Goal: Use online tool/utility: Use online tool/utility

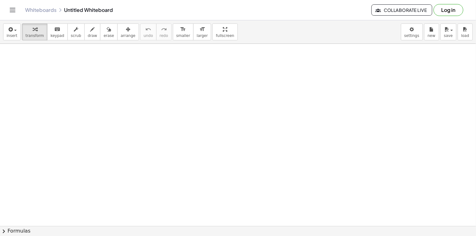
drag, startPoint x: 95, startPoint y: 60, endPoint x: 101, endPoint y: 60, distance: 6.3
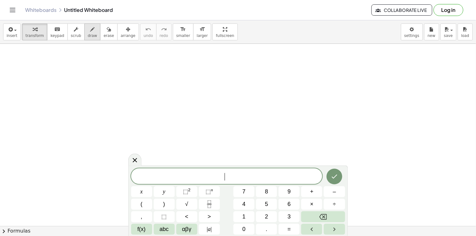
click at [88, 29] on div "button" at bounding box center [92, 29] width 9 height 8
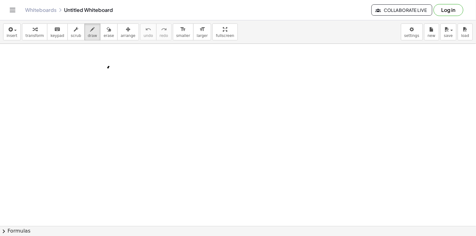
drag, startPoint x: 108, startPoint y: 68, endPoint x: 112, endPoint y: 66, distance: 4.1
drag, startPoint x: 133, startPoint y: 65, endPoint x: 133, endPoint y: 69, distance: 4.1
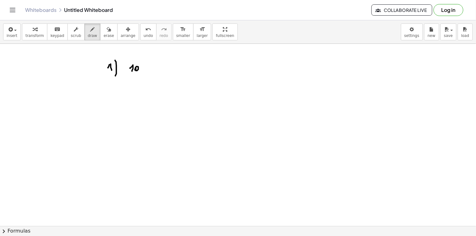
drag, startPoint x: 136, startPoint y: 68, endPoint x: 140, endPoint y: 67, distance: 4.9
drag, startPoint x: 141, startPoint y: 67, endPoint x: 146, endPoint y: 70, distance: 5.9
drag, startPoint x: 112, startPoint y: 84, endPoint x: 117, endPoint y: 81, distance: 5.7
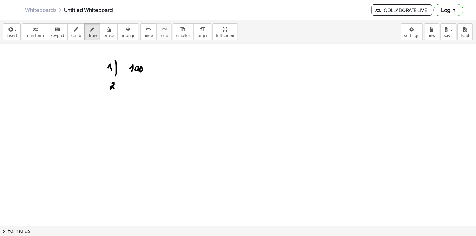
drag, startPoint x: 120, startPoint y: 85, endPoint x: 121, endPoint y: 88, distance: 3.4
drag, startPoint x: 130, startPoint y: 84, endPoint x: 132, endPoint y: 89, distance: 6.0
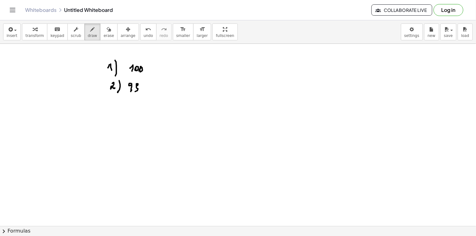
drag, startPoint x: 137, startPoint y: 85, endPoint x: 127, endPoint y: 98, distance: 16.6
drag, startPoint x: 112, startPoint y: 99, endPoint x: 117, endPoint y: 96, distance: 6.0
drag, startPoint x: 120, startPoint y: 101, endPoint x: 119, endPoint y: 108, distance: 7.3
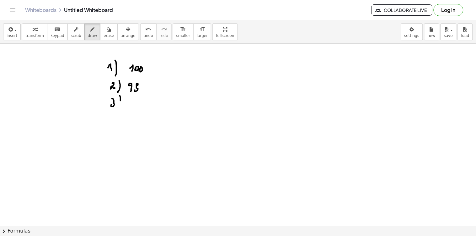
drag, startPoint x: 127, startPoint y: 103, endPoint x: 130, endPoint y: 102, distance: 3.7
drag, startPoint x: 134, startPoint y: 101, endPoint x: 138, endPoint y: 105, distance: 5.8
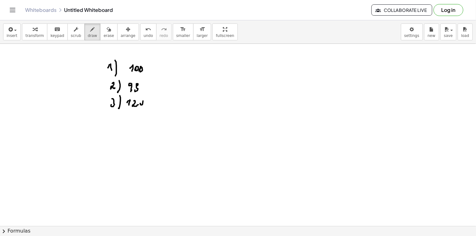
drag, startPoint x: 140, startPoint y: 104, endPoint x: 141, endPoint y: 110, distance: 6.3
drag, startPoint x: 112, startPoint y: 117, endPoint x: 118, endPoint y: 113, distance: 7.6
drag, startPoint x: 117, startPoint y: 130, endPoint x: 118, endPoint y: 124, distance: 5.8
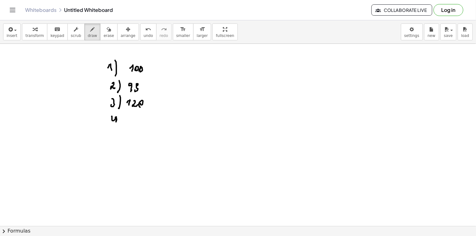
drag, startPoint x: 130, startPoint y: 117, endPoint x: 136, endPoint y: 118, distance: 6.0
drag, startPoint x: 136, startPoint y: 119, endPoint x: 138, endPoint y: 125, distance: 6.5
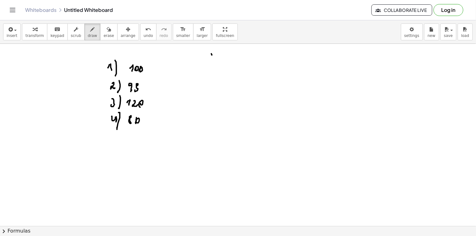
drag, startPoint x: 212, startPoint y: 55, endPoint x: 205, endPoint y: 58, distance: 7.3
drag, startPoint x: 215, startPoint y: 50, endPoint x: 216, endPoint y: 54, distance: 3.8
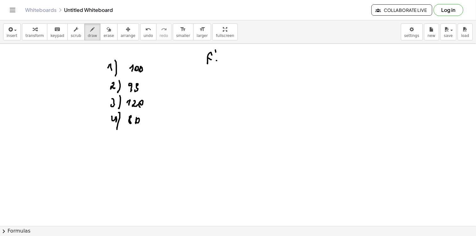
drag, startPoint x: 220, startPoint y: 64, endPoint x: 231, endPoint y: 64, distance: 11.6
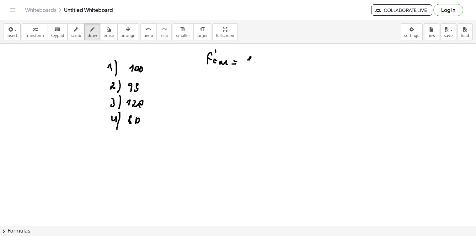
drag, startPoint x: 248, startPoint y: 60, endPoint x: 254, endPoint y: 57, distance: 6.9
drag, startPoint x: 254, startPoint y: 57, endPoint x: 256, endPoint y: 61, distance: 3.9
drag, startPoint x: 258, startPoint y: 60, endPoint x: 262, endPoint y: 61, distance: 4.8
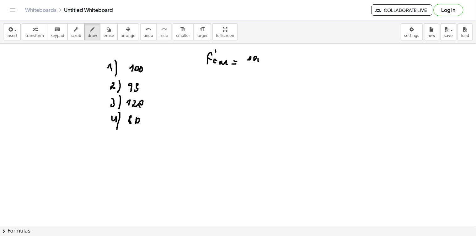
drag, startPoint x: 277, startPoint y: 57, endPoint x: 281, endPoint y: 57, distance: 4.1
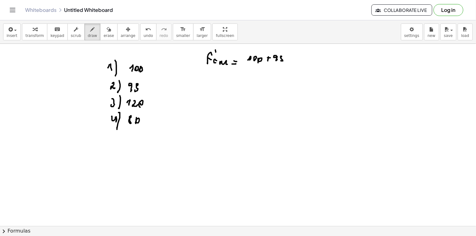
drag, startPoint x: 282, startPoint y: 56, endPoint x: 289, endPoint y: 60, distance: 8.2
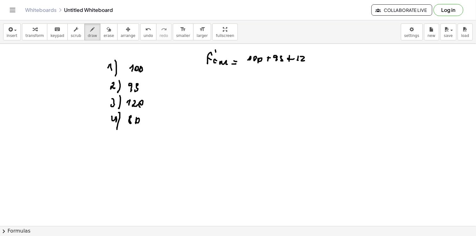
drag, startPoint x: 309, startPoint y: 60, endPoint x: 313, endPoint y: 63, distance: 5.4
drag, startPoint x: 319, startPoint y: 55, endPoint x: 317, endPoint y: 59, distance: 3.8
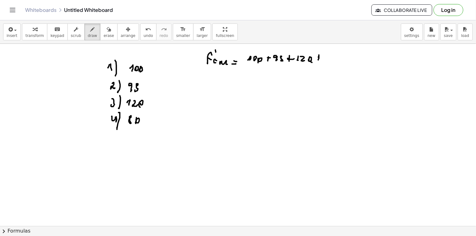
drag, startPoint x: 325, startPoint y: 53, endPoint x: 329, endPoint y: 55, distance: 4.6
drag, startPoint x: 331, startPoint y: 55, endPoint x: 336, endPoint y: 60, distance: 7.3
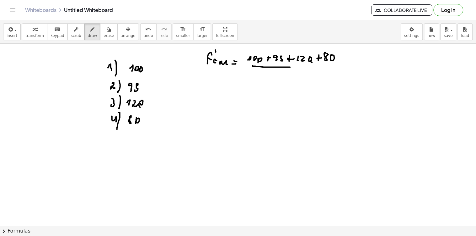
drag
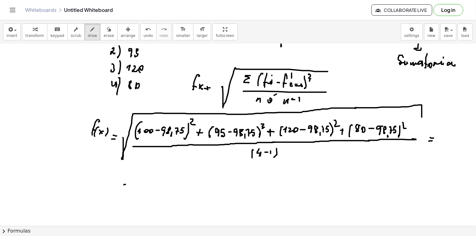
click at [119, 199] on div at bounding box center [238, 212] width 476 height 406
click at [124, 196] on div at bounding box center [238, 212] width 476 height 406
click at [130, 184] on div at bounding box center [238, 212] width 476 height 406
click at [129, 201] on div at bounding box center [238, 212] width 476 height 406
click at [136, 199] on div at bounding box center [238, 212] width 476 height 406
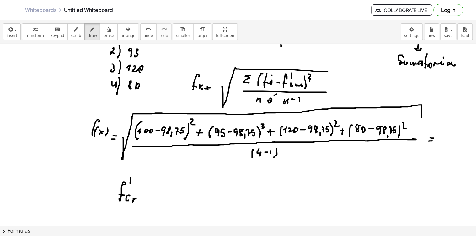
click at [136, 203] on div at bounding box center [238, 212] width 476 height 406
click at [143, 202] on div at bounding box center [238, 212] width 476 height 406
click at [142, 201] on div at bounding box center [238, 212] width 476 height 406
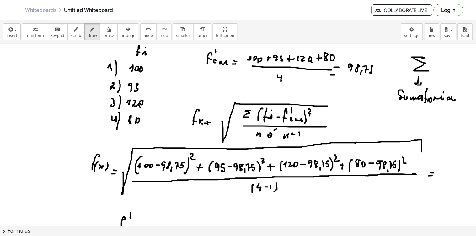
scroll to position [70, 0]
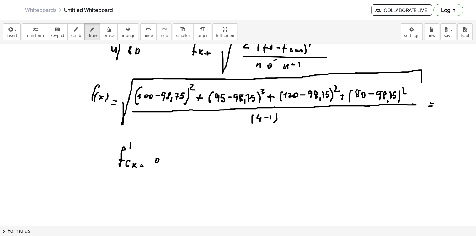
drag, startPoint x: 159, startPoint y: 160, endPoint x: 161, endPoint y: 164, distance: 4.5
click at [159, 166] on div at bounding box center [238, 177] width 476 height 406
click at [164, 164] on div at bounding box center [238, 177] width 476 height 406
drag, startPoint x: 167, startPoint y: 170, endPoint x: 172, endPoint y: 162, distance: 9.0
click at [167, 170] on div at bounding box center [238, 177] width 476 height 406
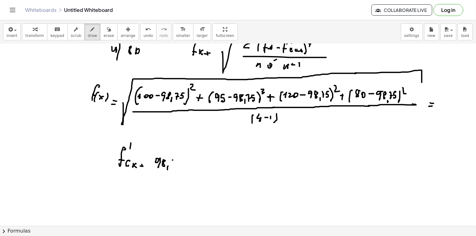
drag, startPoint x: 173, startPoint y: 161, endPoint x: 172, endPoint y: 167, distance: 6.6
click at [173, 168] on div at bounding box center [238, 177] width 476 height 406
click at [175, 165] on div at bounding box center [238, 177] width 476 height 406
drag, startPoint x: 179, startPoint y: 162, endPoint x: 180, endPoint y: 168, distance: 6.3
click at [179, 168] on div at bounding box center [238, 177] width 476 height 406
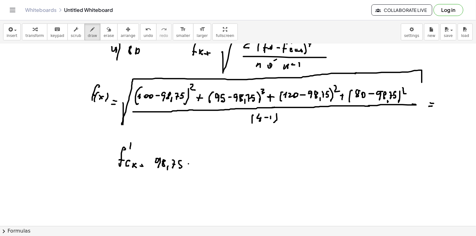
drag, startPoint x: 188, startPoint y: 164, endPoint x: 193, endPoint y: 164, distance: 4.7
click at [193, 164] on div at bounding box center [238, 177] width 476 height 406
drag, startPoint x: 202, startPoint y: 159, endPoint x: 201, endPoint y: 166, distance: 6.7
click at [201, 166] on div at bounding box center [238, 177] width 476 height 406
click at [204, 170] on div at bounding box center [238, 177] width 476 height 406
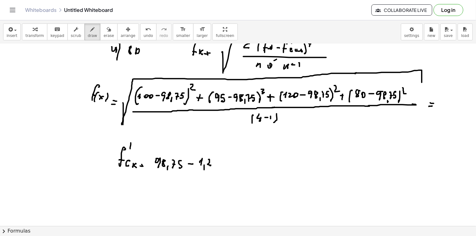
drag, startPoint x: 209, startPoint y: 163, endPoint x: 213, endPoint y: 164, distance: 3.4
click at [211, 165] on div at bounding box center [238, 177] width 476 height 406
drag, startPoint x: 215, startPoint y: 159, endPoint x: 220, endPoint y: 163, distance: 7.0
click at [217, 160] on div at bounding box center [238, 177] width 476 height 406
click at [220, 165] on div at bounding box center [238, 177] width 476 height 406
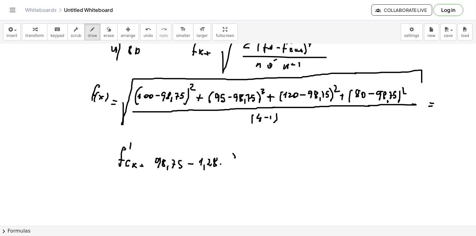
drag, startPoint x: 233, startPoint y: 154, endPoint x: 230, endPoint y: 164, distance: 10.6
click at [230, 165] on div at bounding box center [238, 177] width 476 height 406
drag, startPoint x: 230, startPoint y: 164, endPoint x: 237, endPoint y: 163, distance: 7.3
click at [233, 164] on div at bounding box center [238, 177] width 476 height 406
drag, startPoint x: 238, startPoint y: 162, endPoint x: 242, endPoint y: 163, distance: 4.5
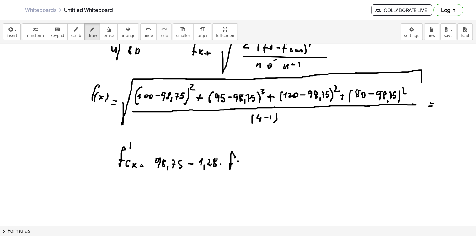
click at [240, 165] on div at bounding box center [238, 177] width 476 height 406
click at [241, 163] on div at bounding box center [238, 177] width 476 height 406
drag, startPoint x: 241, startPoint y: 163, endPoint x: 245, endPoint y: 159, distance: 6.2
click at [243, 165] on div at bounding box center [238, 177] width 476 height 406
drag, startPoint x: 246, startPoint y: 168, endPoint x: 247, endPoint y: 158, distance: 10.7
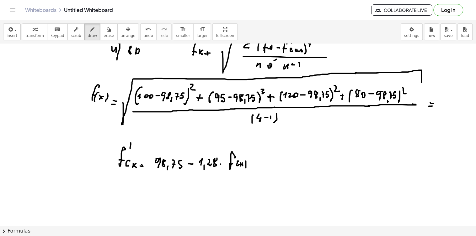
click at [246, 168] on div at bounding box center [238, 177] width 476 height 406
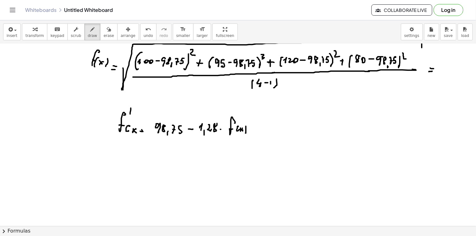
scroll to position [174, 0]
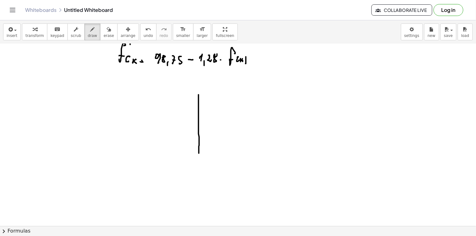
drag, startPoint x: 199, startPoint y: 95, endPoint x: 199, endPoint y: 172, distance: 76.5
click at [199, 172] on div at bounding box center [238, 73] width 476 height 406
drag, startPoint x: 191, startPoint y: 167, endPoint x: 311, endPoint y: 164, distance: 119.5
click at [325, 169] on div at bounding box center [238, 73] width 476 height 406
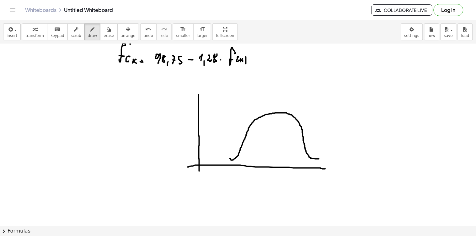
drag, startPoint x: 230, startPoint y: 159, endPoint x: 310, endPoint y: 163, distance: 80.4
click at [318, 160] on div at bounding box center [238, 73] width 476 height 406
drag, startPoint x: 368, startPoint y: 93, endPoint x: 371, endPoint y: 173, distance: 80.0
click at [370, 175] on div at bounding box center [238, 73] width 476 height 406
drag, startPoint x: 365, startPoint y: 172, endPoint x: 468, endPoint y: 171, distance: 102.9
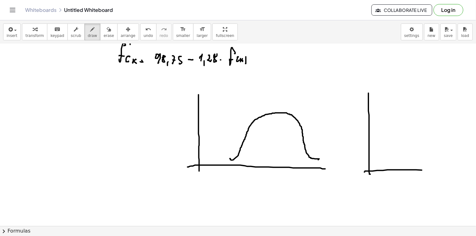
click at [468, 171] on div at bounding box center [238, 73] width 476 height 406
drag, startPoint x: 398, startPoint y: 160, endPoint x: 432, endPoint y: 158, distance: 33.9
click at [432, 158] on div at bounding box center [238, 73] width 476 height 406
drag, startPoint x: 275, startPoint y: 100, endPoint x: 275, endPoint y: 111, distance: 10.7
click at [275, 107] on div at bounding box center [238, 73] width 476 height 406
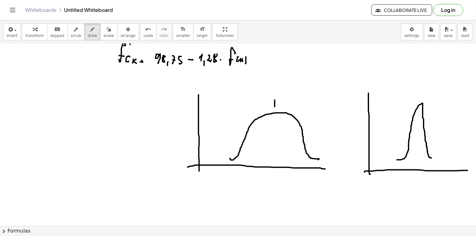
click at [275, 117] on div at bounding box center [238, 73] width 476 height 406
click at [275, 124] on div at bounding box center [238, 73] width 476 height 406
click at [275, 130] on div at bounding box center [238, 73] width 476 height 406
click at [275, 137] on div at bounding box center [238, 73] width 476 height 406
click at [274, 143] on div at bounding box center [238, 73] width 476 height 406
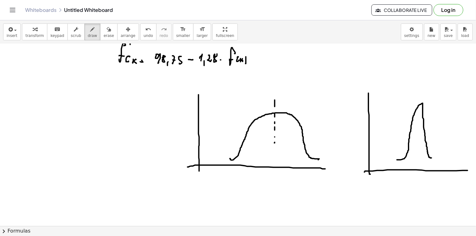
click at [274, 151] on div at bounding box center [238, 73] width 476 height 406
click at [274, 156] on div at bounding box center [238, 73] width 476 height 406
click at [274, 164] on div at bounding box center [238, 73] width 476 height 406
click at [274, 167] on div at bounding box center [238, 73] width 476 height 406
click at [274, 170] on div at bounding box center [238, 73] width 476 height 406
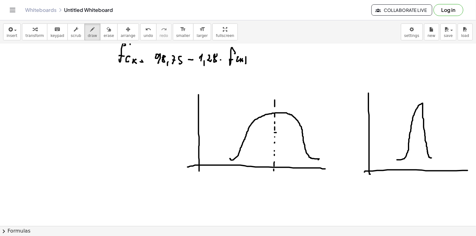
drag, startPoint x: 274, startPoint y: 133, endPoint x: 280, endPoint y: 133, distance: 5.3
click at [278, 133] on div at bounding box center [238, 73] width 476 height 406
click at [284, 134] on div at bounding box center [238, 73] width 476 height 406
drag, startPoint x: 289, startPoint y: 134, endPoint x: 302, endPoint y: 135, distance: 12.6
click at [302, 135] on div at bounding box center [238, 73] width 476 height 406
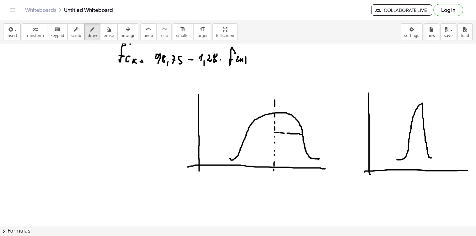
drag, startPoint x: 302, startPoint y: 133, endPoint x: 289, endPoint y: 135, distance: 13.1
click at [302, 137] on div at bounding box center [238, 73] width 476 height 406
drag, startPoint x: 276, startPoint y: 132, endPoint x: 281, endPoint y: 133, distance: 4.8
click at [277, 135] on div at bounding box center [238, 73] width 476 height 406
drag, startPoint x: 284, startPoint y: 123, endPoint x: 282, endPoint y: 129, distance: 6.2
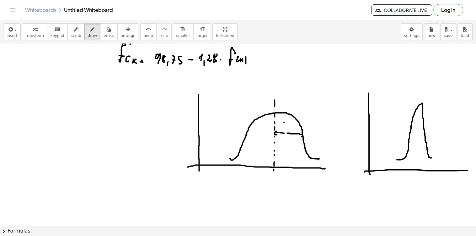
click at [284, 133] on div at bounding box center [238, 73] width 476 height 406
click at [284, 129] on div at bounding box center [238, 73] width 476 height 406
click at [287, 131] on div at bounding box center [238, 73] width 476 height 406
click at [291, 132] on div at bounding box center [238, 73] width 476 height 406
drag, startPoint x: 246, startPoint y: 133, endPoint x: 252, endPoint y: 134, distance: 5.7
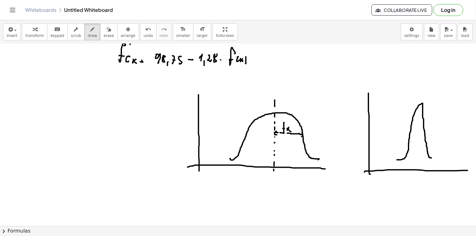
click at [251, 134] on div at bounding box center [238, 73] width 476 height 406
click at [265, 133] on div at bounding box center [238, 73] width 476 height 406
click at [273, 133] on div at bounding box center [238, 73] width 476 height 406
drag, startPoint x: 260, startPoint y: 123, endPoint x: 260, endPoint y: 128, distance: 5.1
click at [261, 130] on div at bounding box center [238, 73] width 476 height 406
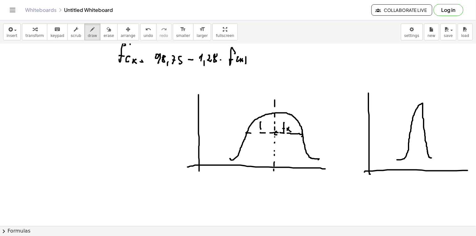
click at [261, 128] on div at bounding box center [238, 73] width 476 height 406
click at [264, 130] on div at bounding box center [238, 73] width 476 height 406
drag, startPoint x: 267, startPoint y: 130, endPoint x: 272, endPoint y: 130, distance: 5.4
click at [267, 130] on div at bounding box center [238, 73] width 476 height 406
drag, startPoint x: 418, startPoint y: 94, endPoint x: 418, endPoint y: 104, distance: 9.7
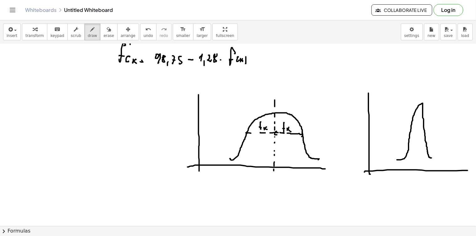
click at [419, 103] on div at bounding box center [238, 73] width 476 height 406
drag, startPoint x: 419, startPoint y: 111, endPoint x: 419, endPoint y: 118, distance: 7.6
click at [419, 117] on div at bounding box center [238, 73] width 476 height 406
click at [419, 126] on div at bounding box center [238, 73] width 476 height 406
click at [418, 133] on div at bounding box center [238, 73] width 476 height 406
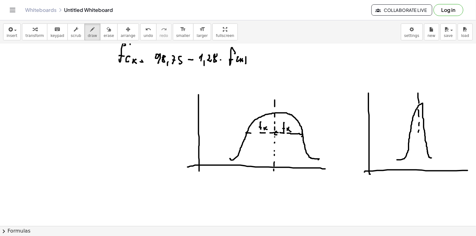
click at [417, 142] on div at bounding box center [238, 73] width 476 height 406
click at [417, 149] on div at bounding box center [238, 73] width 476 height 406
click at [417, 155] on div at bounding box center [238, 73] width 476 height 406
click at [418, 167] on div at bounding box center [238, 73] width 476 height 406
drag, startPoint x: 419, startPoint y: 130, endPoint x: 427, endPoint y: 130, distance: 8.2
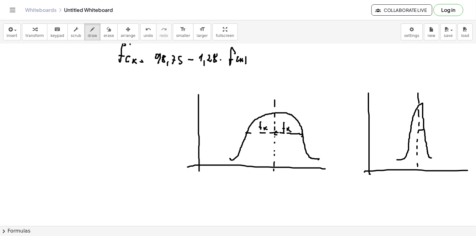
click at [426, 130] on div at bounding box center [238, 73] width 476 height 406
drag, startPoint x: 427, startPoint y: 130, endPoint x: 424, endPoint y: 133, distance: 3.8
click at [424, 133] on div at bounding box center [238, 73] width 476 height 406
drag, startPoint x: 419, startPoint y: 131, endPoint x: 433, endPoint y: 121, distance: 17.2
click at [420, 132] on div at bounding box center [238, 73] width 476 height 406
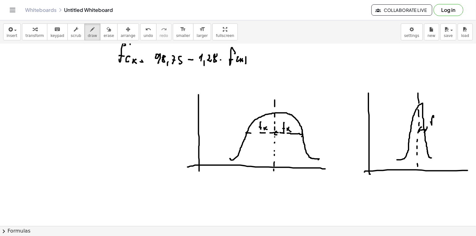
drag, startPoint x: 433, startPoint y: 116, endPoint x: 436, endPoint y: 122, distance: 6.2
click at [433, 123] on div at bounding box center [238, 73] width 476 height 406
click at [435, 124] on div at bounding box center [238, 73] width 476 height 406
drag, startPoint x: 435, startPoint y: 122, endPoint x: 417, endPoint y: 130, distance: 19.2
click at [437, 125] on div at bounding box center [238, 73] width 476 height 406
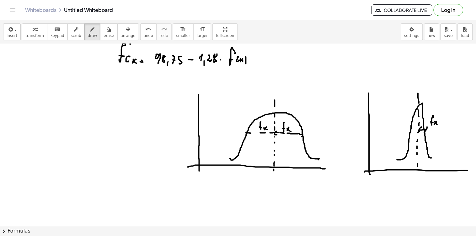
drag, startPoint x: 411, startPoint y: 130, endPoint x: 419, endPoint y: 130, distance: 7.8
click at [419, 130] on div at bounding box center [238, 73] width 476 height 406
drag, startPoint x: 421, startPoint y: 130, endPoint x: 418, endPoint y: 132, distance: 3.7
click at [418, 132] on div at bounding box center [238, 73] width 476 height 406
click at [409, 132] on div at bounding box center [238, 73] width 476 height 406
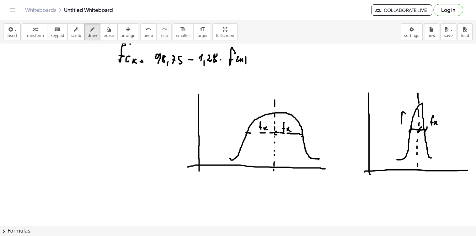
drag, startPoint x: 402, startPoint y: 115, endPoint x: 401, endPoint y: 120, distance: 5.1
click at [402, 123] on div at bounding box center [238, 73] width 476 height 406
click at [404, 120] on div at bounding box center [238, 73] width 476 height 406
click at [405, 125] on div at bounding box center [238, 73] width 476 height 406
click at [407, 126] on div at bounding box center [238, 73] width 476 height 406
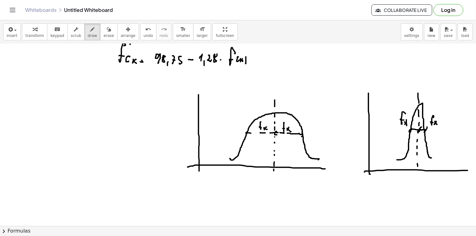
click at [180, 98] on div at bounding box center [238, 73] width 476 height 406
click at [184, 101] on div at bounding box center [238, 73] width 476 height 406
drag, startPoint x: 352, startPoint y: 94, endPoint x: 358, endPoint y: 92, distance: 6.8
click at [356, 98] on div at bounding box center [238, 73] width 476 height 406
drag, startPoint x: 358, startPoint y: 87, endPoint x: 357, endPoint y: 103, distance: 15.8
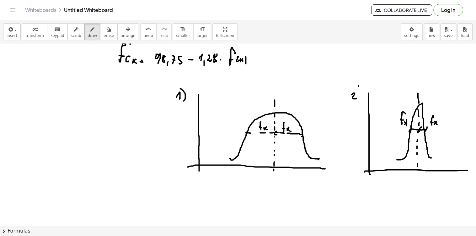
click at [358, 103] on div at bounding box center [238, 73] width 476 height 406
drag, startPoint x: 236, startPoint y: 158, endPoint x: 236, endPoint y: 168, distance: 10.1
click at [236, 168] on div at bounding box center [238, 73] width 476 height 406
drag, startPoint x: 236, startPoint y: 171, endPoint x: 236, endPoint y: 179, distance: 7.8
click at [234, 178] on div at bounding box center [238, 73] width 476 height 406
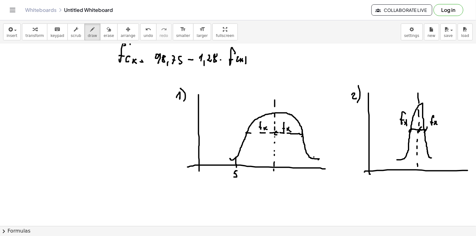
drag, startPoint x: 314, startPoint y: 157, endPoint x: 314, endPoint y: 167, distance: 9.1
click at [314, 166] on div at bounding box center [238, 73] width 476 height 406
click at [314, 171] on div at bounding box center [238, 73] width 476 height 406
drag, startPoint x: 312, startPoint y: 175, endPoint x: 318, endPoint y: 177, distance: 6.2
click at [314, 177] on div at bounding box center [238, 73] width 476 height 406
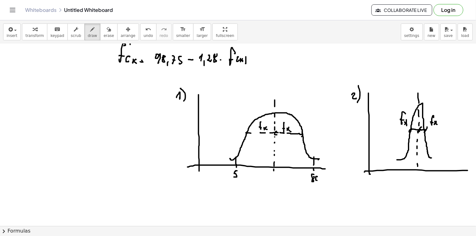
click at [316, 180] on div at bounding box center [238, 73] width 476 height 406
drag, startPoint x: 405, startPoint y: 159, endPoint x: 405, endPoint y: 165, distance: 5.7
click at [404, 163] on div at bounding box center [238, 73] width 476 height 406
drag, startPoint x: 405, startPoint y: 165, endPoint x: 404, endPoint y: 168, distance: 3.2
click at [404, 167] on div at bounding box center [238, 73] width 476 height 406
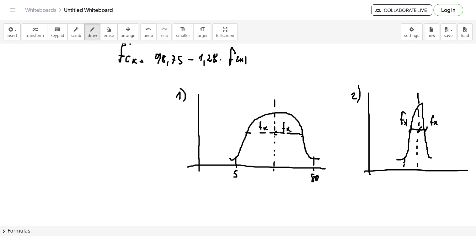
click at [405, 174] on div at bounding box center [238, 73] width 476 height 406
drag, startPoint x: 404, startPoint y: 176, endPoint x: 406, endPoint y: 179, distance: 3.4
click at [405, 180] on div at bounding box center [238, 73] width 476 height 406
click at [406, 180] on div at bounding box center [238, 73] width 476 height 406
drag, startPoint x: 429, startPoint y: 155, endPoint x: 429, endPoint y: 165, distance: 9.4
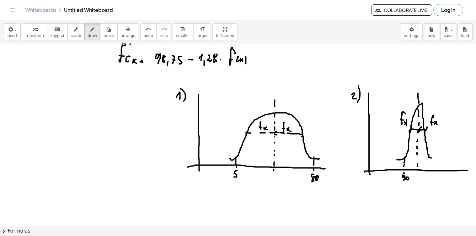
click at [429, 164] on div at bounding box center [238, 73] width 476 height 406
click at [428, 172] on div at bounding box center [238, 73] width 476 height 406
click at [428, 177] on div at bounding box center [238, 73] width 476 height 406
click at [431, 182] on div at bounding box center [238, 73] width 476 height 406
drag, startPoint x: 432, startPoint y: 177, endPoint x: 436, endPoint y: 181, distance: 5.3
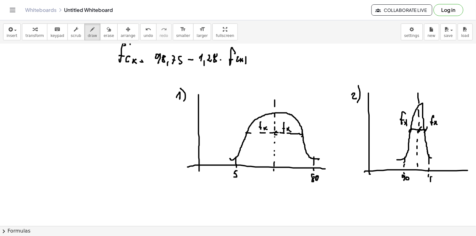
click at [435, 181] on div at bounding box center [238, 73] width 476 height 406
drag, startPoint x: 437, startPoint y: 178, endPoint x: 439, endPoint y: 182, distance: 4.4
click at [435, 181] on div at bounding box center [238, 73] width 476 height 406
drag, startPoint x: 308, startPoint y: 175, endPoint x: 308, endPoint y: 182, distance: 7.5
click at [308, 182] on div at bounding box center [238, 73] width 476 height 406
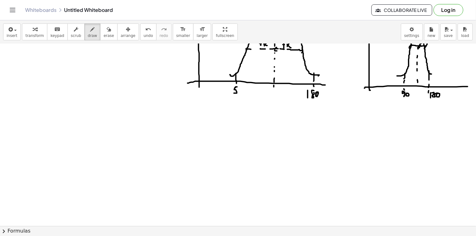
scroll to position [363, 0]
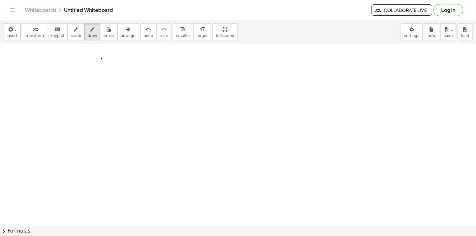
drag, startPoint x: 102, startPoint y: 59, endPoint x: 99, endPoint y: 55, distance: 4.6
drag, startPoint x: 99, startPoint y: 55, endPoint x: 110, endPoint y: 57, distance: 10.6
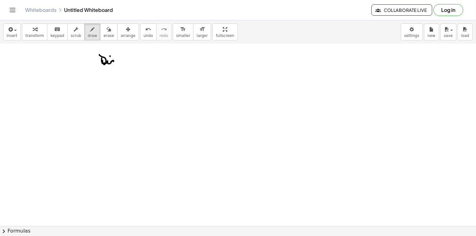
drag, startPoint x: 114, startPoint y: 61, endPoint x: 117, endPoint y: 61, distance: 3.5
drag, startPoint x: 121, startPoint y: 61, endPoint x: 120, endPoint y: 67, distance: 5.8
drag, startPoint x: 125, startPoint y: 61, endPoint x: 130, endPoint y: 61, distance: 6.0
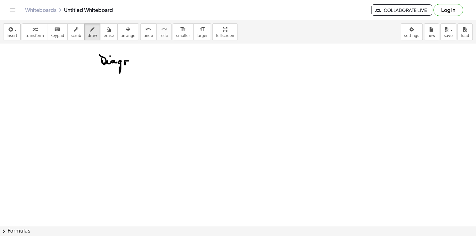
drag, startPoint x: 134, startPoint y: 62, endPoint x: 142, endPoint y: 63, distance: 7.9
drag, startPoint x: 146, startPoint y: 63, endPoint x: 144, endPoint y: 66, distance: 4.2
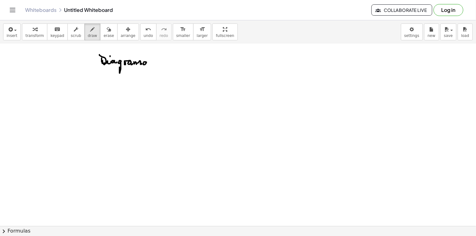
drag, startPoint x: 159, startPoint y: 54, endPoint x: 164, endPoint y: 63, distance: 9.7
drag, startPoint x: 164, startPoint y: 63, endPoint x: 167, endPoint y: 65, distance: 3.9
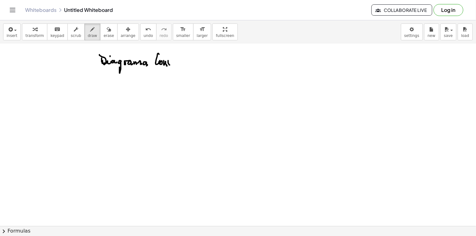
drag, startPoint x: 168, startPoint y: 61, endPoint x: 174, endPoint y: 63, distance: 6.5
drag, startPoint x: 175, startPoint y: 62, endPoint x: 183, endPoint y: 61, distance: 8.2
drag, startPoint x: 184, startPoint y: 61, endPoint x: 189, endPoint y: 64, distance: 6.0
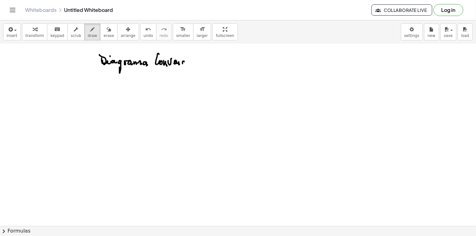
drag, startPoint x: 187, startPoint y: 58, endPoint x: 192, endPoint y: 61, distance: 5.8
drag, startPoint x: 194, startPoint y: 62, endPoint x: 199, endPoint y: 63, distance: 5.7
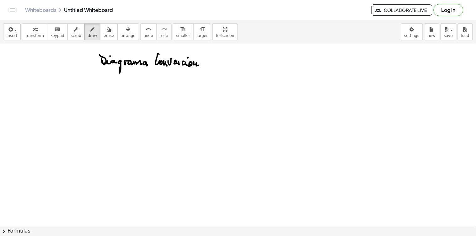
drag, startPoint x: 201, startPoint y: 64, endPoint x: 206, endPoint y: 59, distance: 6.7
drag, startPoint x: 206, startPoint y: 59, endPoint x: 205, endPoint y: 67, distance: 8.2
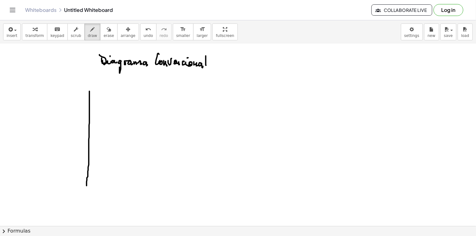
drag, startPoint x: 89, startPoint y: 91, endPoint x: 87, endPoint y: 186, distance: 94.8
drag, startPoint x: 81, startPoint y: 179, endPoint x: 236, endPoint y: 176, distance: 155.0
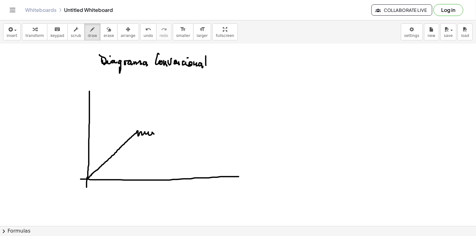
drag, startPoint x: 88, startPoint y: 179, endPoint x: 153, endPoint y: 136, distance: 78.5
drag, startPoint x: 156, startPoint y: 134, endPoint x: 208, endPoint y: 102, distance: 60.7
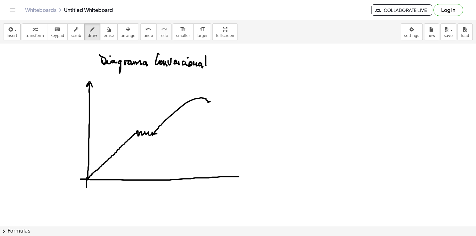
drag, startPoint x: 89, startPoint y: 92, endPoint x: 93, endPoint y: 87, distance: 6.4
drag, startPoint x: 76, startPoint y: 76, endPoint x: 73, endPoint y: 85, distance: 9.5
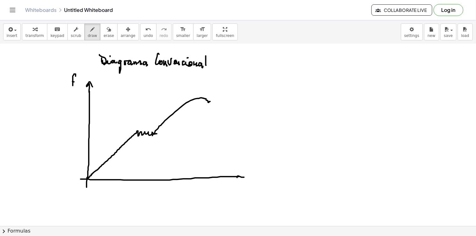
drag, startPoint x: 237, startPoint y: 177, endPoint x: 246, endPoint y: 178, distance: 8.5
drag, startPoint x: 245, startPoint y: 173, endPoint x: 246, endPoint y: 183, distance: 9.4
drag, startPoint x: 256, startPoint y: 179, endPoint x: 254, endPoint y: 185, distance: 5.8
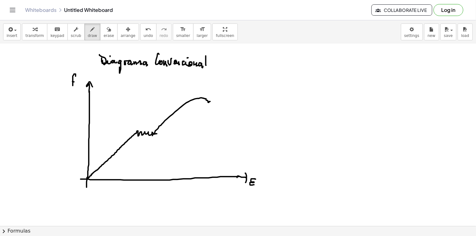
drag, startPoint x: 120, startPoint y: 150, endPoint x: 126, endPoint y: 156, distance: 8.7
drag, startPoint x: 130, startPoint y: 152, endPoint x: 135, endPoint y: 156, distance: 6.5
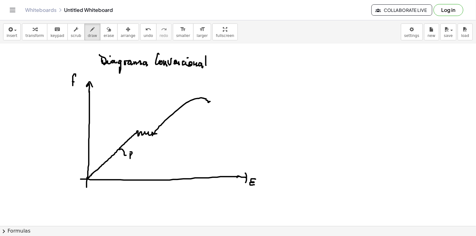
drag, startPoint x: 139, startPoint y: 156, endPoint x: 139, endPoint y: 159, distance: 3.8
drag, startPoint x: 140, startPoint y: 151, endPoint x: 139, endPoint y: 156, distance: 4.8
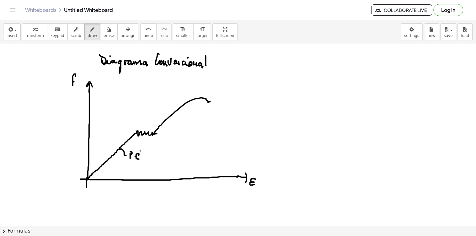
drag, startPoint x: 148, startPoint y: 155, endPoint x: 148, endPoint y: 158, distance: 3.8
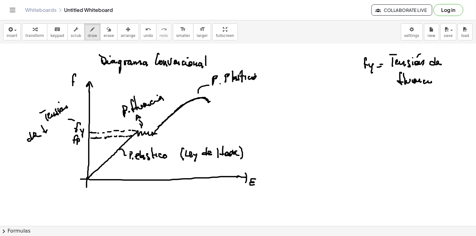
drag, startPoint x: 357, startPoint y: 97, endPoint x: 353, endPoint y: 111, distance: 14.6
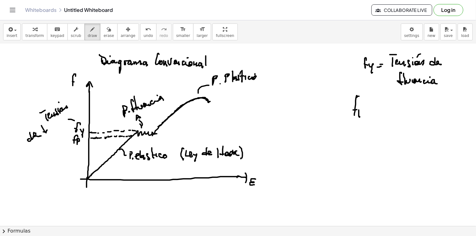
drag, startPoint x: 378, startPoint y: 112, endPoint x: 376, endPoint y: 109, distance: 4.0
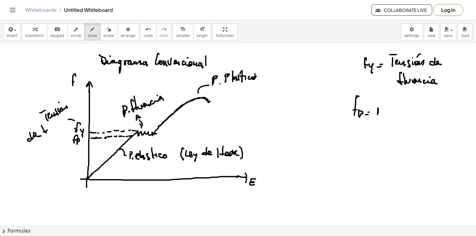
drag, startPoint x: 376, startPoint y: 109, endPoint x: 381, endPoint y: 112, distance: 6.4
drag, startPoint x: 381, startPoint y: 114, endPoint x: 393, endPoint y: 113, distance: 11.3
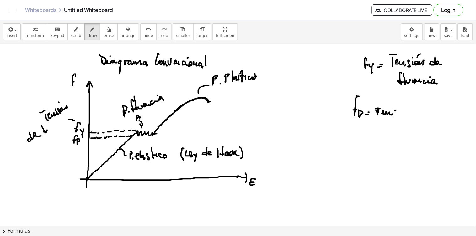
drag, startPoint x: 396, startPoint y: 111, endPoint x: 397, endPoint y: 114, distance: 4.1
drag, startPoint x: 403, startPoint y: 114, endPoint x: 403, endPoint y: 103, distance: 10.7
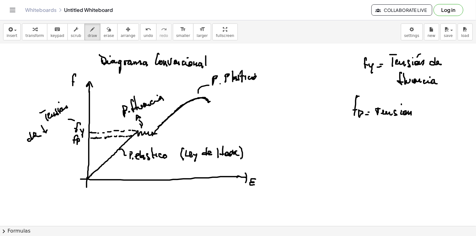
drag, startPoint x: 421, startPoint y: 110, endPoint x: 428, endPoint y: 113, distance: 7.7
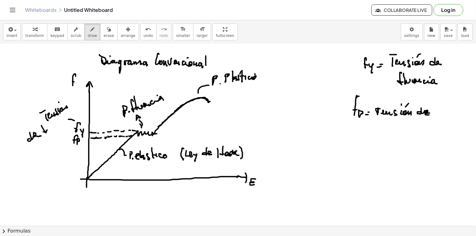
drag, startPoint x: 427, startPoint y: 113, endPoint x: 431, endPoint y: 115, distance: 4.9
drag, startPoint x: 381, startPoint y: 124, endPoint x: 385, endPoint y: 126, distance: 4.3
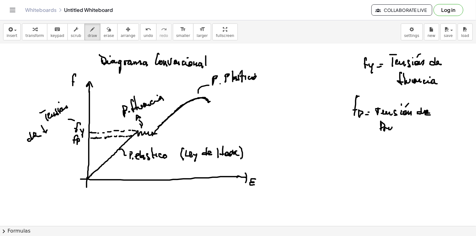
drag, startPoint x: 384, startPoint y: 129, endPoint x: 393, endPoint y: 129, distance: 8.8
drag, startPoint x: 393, startPoint y: 131, endPoint x: 396, endPoint y: 128, distance: 4.4
drag, startPoint x: 396, startPoint y: 128, endPoint x: 400, endPoint y: 128, distance: 3.8
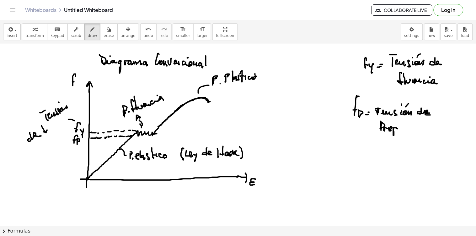
drag, startPoint x: 402, startPoint y: 127, endPoint x: 414, endPoint y: 127, distance: 12.2
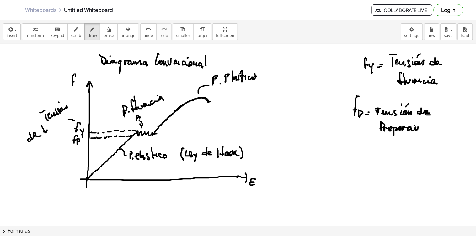
drag, startPoint x: 416, startPoint y: 129, endPoint x: 421, endPoint y: 127, distance: 5.5
drag, startPoint x: 419, startPoint y: 126, endPoint x: 425, endPoint y: 129, distance: 6.2
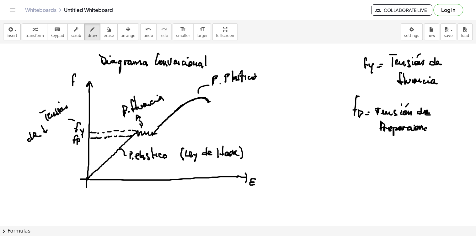
drag, startPoint x: 427, startPoint y: 129, endPoint x: 433, endPoint y: 124, distance: 7.8
drag, startPoint x: 433, startPoint y: 124, endPoint x: 438, endPoint y: 127, distance: 6.2
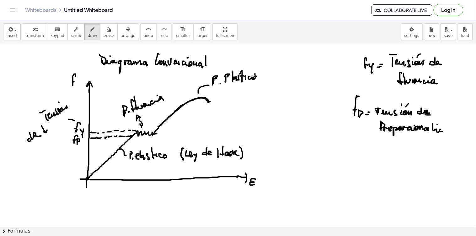
drag, startPoint x: 440, startPoint y: 130, endPoint x: 443, endPoint y: 128, distance: 3.2
drag, startPoint x: 444, startPoint y: 132, endPoint x: 450, endPoint y: 131, distance: 6.7
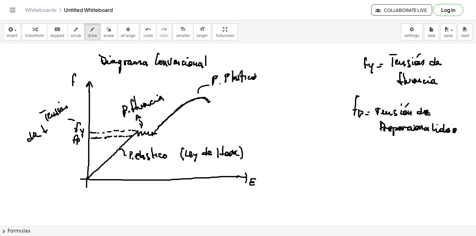
drag, startPoint x: 456, startPoint y: 126, endPoint x: 457, endPoint y: 134, distance: 8.5
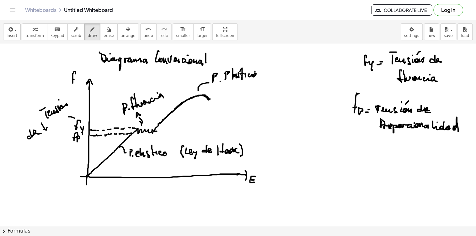
scroll to position [400, 0]
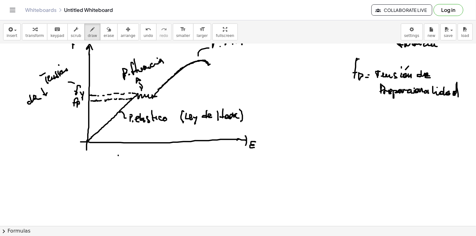
drag, startPoint x: 118, startPoint y: 156, endPoint x: 115, endPoint y: 157, distance: 3.8
click at [115, 158] on div at bounding box center [238, 9] width 476 height 730
click at [120, 164] on div at bounding box center [238, 9] width 476 height 730
drag, startPoint x: 115, startPoint y: 163, endPoint x: 127, endPoint y: 161, distance: 11.8
click at [122, 163] on div at bounding box center [238, 9] width 476 height 730
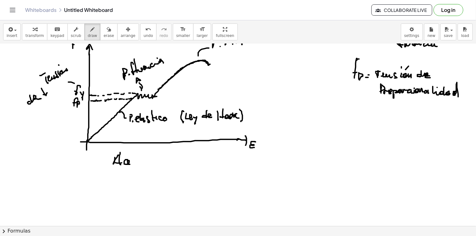
drag, startPoint x: 128, startPoint y: 160, endPoint x: 132, endPoint y: 161, distance: 4.5
click at [130, 164] on div at bounding box center [238, 9] width 476 height 730
drag, startPoint x: 133, startPoint y: 164, endPoint x: 155, endPoint y: 159, distance: 22.8
click at [138, 164] on div at bounding box center [238, 9] width 476 height 730
drag, startPoint x: 149, startPoint y: 161, endPoint x: 152, endPoint y: 159, distance: 3.6
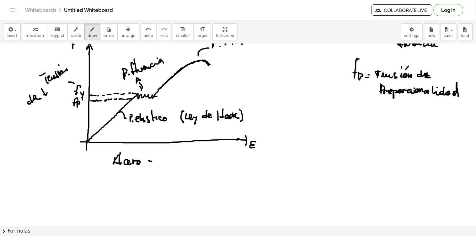
click at [151, 163] on div at bounding box center [238, 9] width 476 height 730
drag, startPoint x: 152, startPoint y: 159, endPoint x: 161, endPoint y: 160, distance: 8.9
click at [158, 162] on div at bounding box center [238, 9] width 476 height 730
click at [162, 162] on div at bounding box center [238, 9] width 476 height 730
drag, startPoint x: 166, startPoint y: 155, endPoint x: 167, endPoint y: 164, distance: 8.9
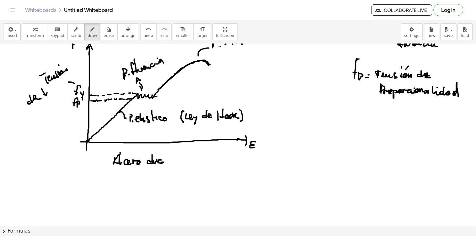
click at [167, 164] on div at bounding box center [238, 9] width 476 height 730
click at [168, 160] on div at bounding box center [238, 9] width 476 height 730
click at [172, 163] on div at bounding box center [238, 9] width 476 height 730
drag, startPoint x: 177, startPoint y: 151, endPoint x: 173, endPoint y: 162, distance: 11.7
click at [174, 162] on div at bounding box center [238, 9] width 476 height 730
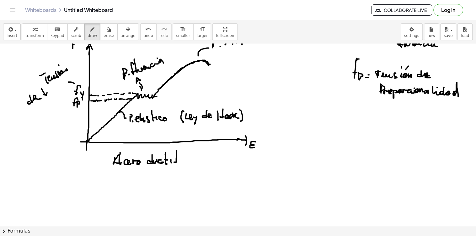
click at [171, 162] on div at bounding box center [238, 9] width 476 height 730
drag, startPoint x: 171, startPoint y: 154, endPoint x: 172, endPoint y: 159, distance: 5.4
click at [171, 159] on div at bounding box center [238, 9] width 476 height 730
drag, startPoint x: 360, startPoint y: 81, endPoint x: 359, endPoint y: 84, distance: 3.2
click at [359, 85] on div at bounding box center [238, 9] width 476 height 730
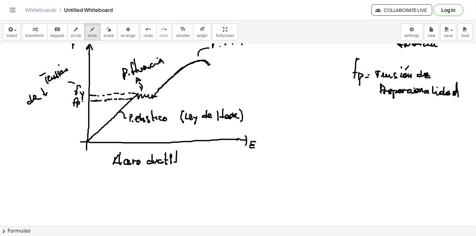
click at [82, 99] on div at bounding box center [238, 9] width 476 height 730
click at [80, 100] on div at bounding box center [238, 9] width 476 height 730
click at [78, 98] on div at bounding box center [238, 9] width 476 height 730
drag, startPoint x: 72, startPoint y: 99, endPoint x: 69, endPoint y: 103, distance: 4.9
click at [69, 102] on div at bounding box center [238, 9] width 476 height 730
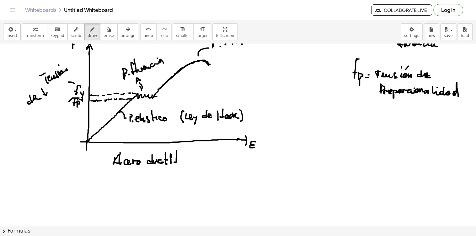
click at [71, 108] on div at bounding box center [238, 9] width 476 height 730
drag, startPoint x: 72, startPoint y: 110, endPoint x: 82, endPoint y: 103, distance: 12.5
click at [82, 103] on div at bounding box center [238, 9] width 476 height 730
click at [323, 130] on div at bounding box center [238, 9] width 476 height 730
drag, startPoint x: 325, startPoint y: 126, endPoint x: 333, endPoint y: 130, distance: 9.0
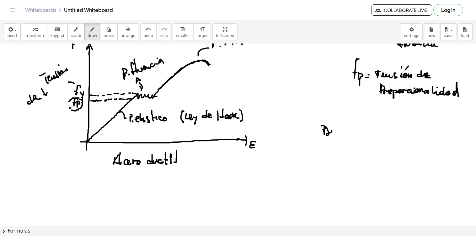
click at [335, 132] on div at bounding box center [238, 9] width 476 height 730
click at [334, 127] on div at bounding box center [238, 9] width 476 height 730
click at [341, 133] on div at bounding box center [238, 9] width 476 height 730
drag, startPoint x: 344, startPoint y: 132, endPoint x: 347, endPoint y: 136, distance: 5.1
click at [347, 136] on div at bounding box center [238, 9] width 476 height 730
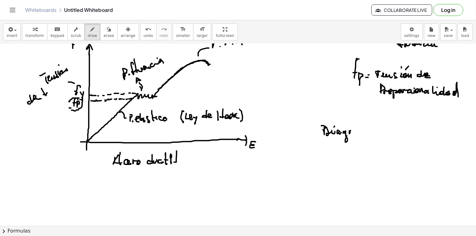
drag, startPoint x: 349, startPoint y: 131, endPoint x: 357, endPoint y: 132, distance: 7.2
click at [355, 131] on div at bounding box center [238, 9] width 476 height 730
click at [357, 133] on div at bounding box center [238, 9] width 476 height 730
drag, startPoint x: 358, startPoint y: 131, endPoint x: 365, endPoint y: 132, distance: 6.7
click at [364, 132] on div at bounding box center [238, 9] width 476 height 730
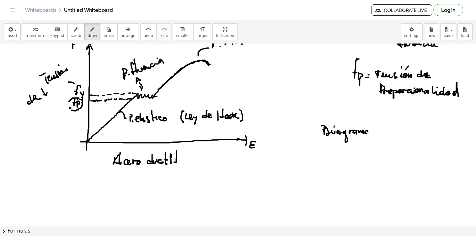
click at [369, 133] on div at bounding box center [238, 9] width 476 height 730
drag, startPoint x: 381, startPoint y: 127, endPoint x: 380, endPoint y: 132, distance: 5.4
click at [376, 133] on div at bounding box center [238, 9] width 476 height 730
click at [382, 134] on div at bounding box center [238, 9] width 476 height 730
drag, startPoint x: 384, startPoint y: 133, endPoint x: 386, endPoint y: 130, distance: 4.0
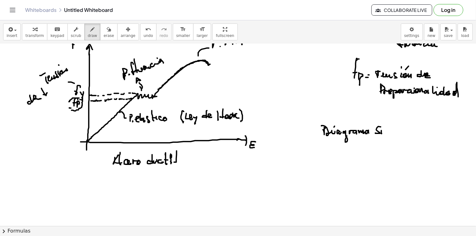
click at [386, 130] on div at bounding box center [238, 9] width 476 height 730
drag, startPoint x: 387, startPoint y: 131, endPoint x: 394, endPoint y: 132, distance: 7.0
click at [393, 132] on div at bounding box center [238, 9] width 476 height 730
click at [396, 134] on div at bounding box center [238, 9] width 476 height 730
click at [398, 132] on div at bounding box center [238, 9] width 476 height 730
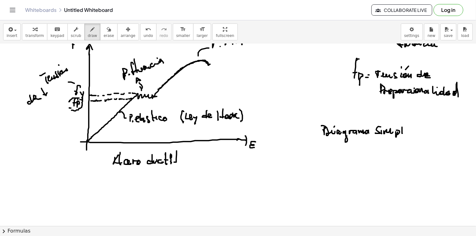
drag, startPoint x: 402, startPoint y: 129, endPoint x: 407, endPoint y: 127, distance: 5.4
click at [408, 133] on div at bounding box center [238, 9] width 476 height 730
click at [406, 127] on div at bounding box center [238, 9] width 476 height 730
drag, startPoint x: 412, startPoint y: 122, endPoint x: 411, endPoint y: 134, distance: 11.3
click at [412, 135] on div at bounding box center [238, 9] width 476 height 730
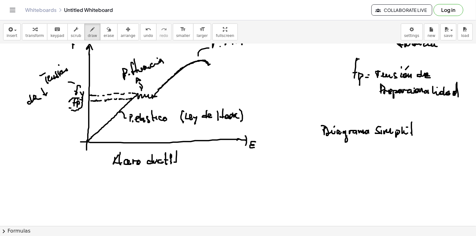
drag, startPoint x: 411, startPoint y: 134, endPoint x: 418, endPoint y: 133, distance: 6.7
click at [418, 133] on div at bounding box center [238, 9] width 476 height 730
click at [418, 129] on div at bounding box center [238, 9] width 476 height 730
drag, startPoint x: 422, startPoint y: 133, endPoint x: 430, endPoint y: 135, distance: 8.1
click at [430, 135] on div at bounding box center [238, 9] width 476 height 730
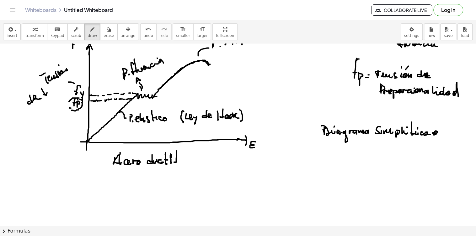
drag, startPoint x: 435, startPoint y: 133, endPoint x: 437, endPoint y: 128, distance: 6.0
click at [435, 135] on div at bounding box center [238, 9] width 476 height 730
drag, startPoint x: 437, startPoint y: 128, endPoint x: 453, endPoint y: 137, distance: 18.4
click at [440, 136] on div at bounding box center [238, 9] width 476 height 730
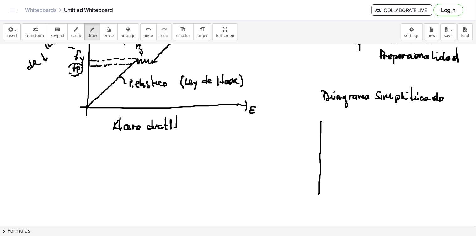
drag, startPoint x: 321, startPoint y: 122, endPoint x: 318, endPoint y: 202, distance: 80.3
drag, startPoint x: 319, startPoint y: 199, endPoint x: 427, endPoint y: 198, distance: 108.5
drag, startPoint x: 427, startPoint y: 198, endPoint x: 427, endPoint y: 207, distance: 9.4
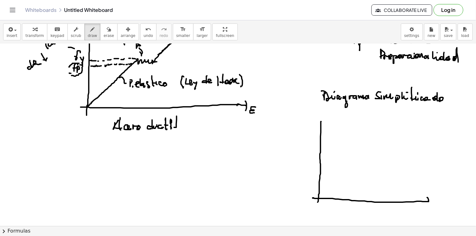
drag, startPoint x: 438, startPoint y: 206, endPoint x: 437, endPoint y: 212, distance: 6.6
drag, startPoint x: 307, startPoint y: 113, endPoint x: 304, endPoint y: 120, distance: 7.9
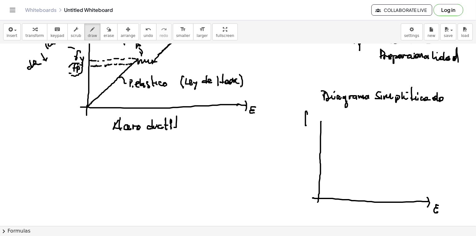
drag, startPoint x: 304, startPoint y: 120, endPoint x: 318, endPoint y: 137, distance: 22.9
drag, startPoint x: 319, startPoint y: 199, endPoint x: 351, endPoint y: 154, distance: 55.1
drag, startPoint x: 321, startPoint y: 153, endPoint x: 326, endPoint y: 152, distance: 4.7
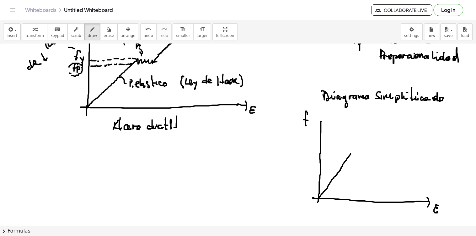
drag, startPoint x: 336, startPoint y: 151, endPoint x: 340, endPoint y: 151, distance: 3.8
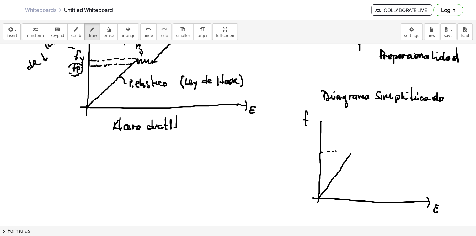
drag, startPoint x: 310, startPoint y: 146, endPoint x: 306, endPoint y: 149, distance: 5.8
drag, startPoint x: 306, startPoint y: 149, endPoint x: 310, endPoint y: 150, distance: 3.8
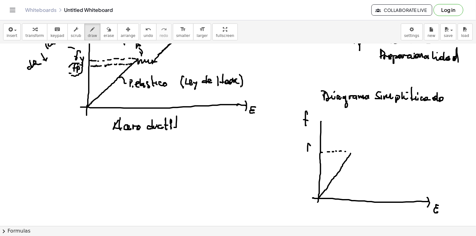
drag, startPoint x: 314, startPoint y: 149, endPoint x: 312, endPoint y: 155, distance: 6.2
drag, startPoint x: 348, startPoint y: 151, endPoint x: 352, endPoint y: 151, distance: 4.1
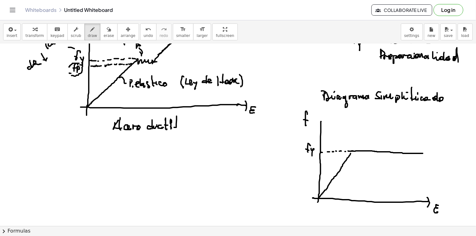
drag, startPoint x: 352, startPoint y: 151, endPoint x: 370, endPoint y: 160, distance: 19.9
drag, startPoint x: 352, startPoint y: 152, endPoint x: 349, endPoint y: 154, distance: 3.4
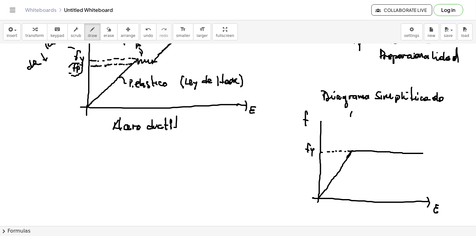
drag, startPoint x: 351, startPoint y: 117, endPoint x: 355, endPoint y: 118, distance: 4.9
drag, startPoint x: 355, startPoint y: 114, endPoint x: 364, endPoint y: 114, distance: 8.5
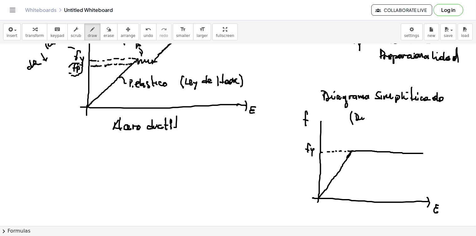
drag, startPoint x: 368, startPoint y: 117, endPoint x: 367, endPoint y: 123, distance: 6.0
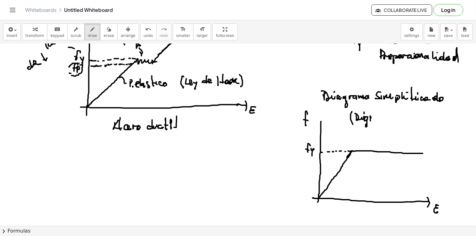
drag, startPoint x: 375, startPoint y: 117, endPoint x: 388, endPoint y: 121, distance: 14.0
drag, startPoint x: 389, startPoint y: 119, endPoint x: 394, endPoint y: 119, distance: 4.7
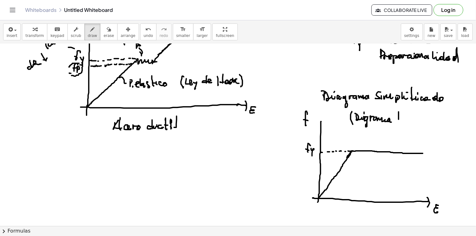
drag, startPoint x: 399, startPoint y: 112, endPoint x: 409, endPoint y: 116, distance: 11.0
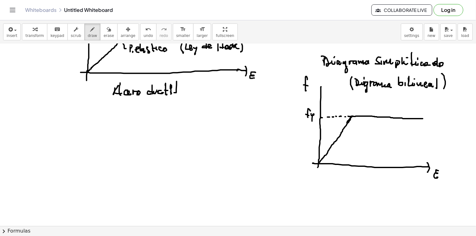
scroll to position [504, 0]
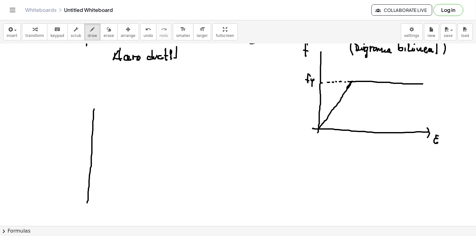
drag, startPoint x: 94, startPoint y: 110, endPoint x: 87, endPoint y: 203, distance: 93.7
drag, startPoint x: 83, startPoint y: 199, endPoint x: 203, endPoint y: 201, distance: 120.1
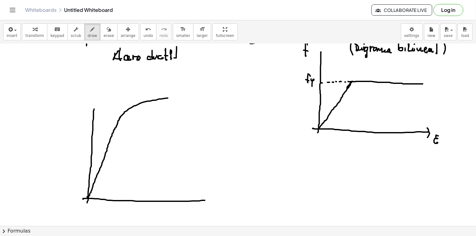
drag, startPoint x: 87, startPoint y: 198, endPoint x: 182, endPoint y: 98, distance: 137.5
drag, startPoint x: 94, startPoint y: 95, endPoint x: 93, endPoint y: 100, distance: 4.9
drag, startPoint x: 93, startPoint y: 94, endPoint x: 97, endPoint y: 96, distance: 4.4
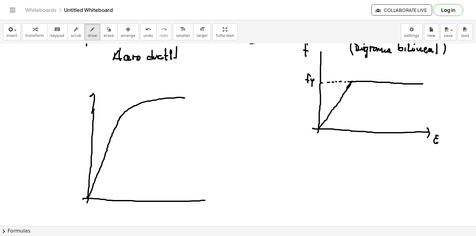
drag, startPoint x: 82, startPoint y: 81, endPoint x: 104, endPoint y: 112, distance: 37.6
drag, startPoint x: 209, startPoint y: 199, endPoint x: 209, endPoint y: 203, distance: 4.5
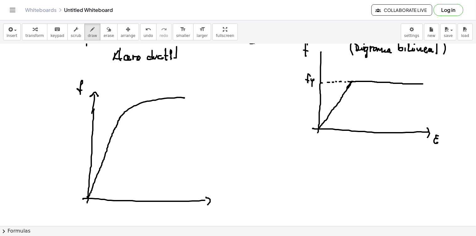
drag, startPoint x: 215, startPoint y: 201, endPoint x: 201, endPoint y: 193, distance: 16.1
drag, startPoint x: 119, startPoint y: 120, endPoint x: 114, endPoint y: 120, distance: 5.1
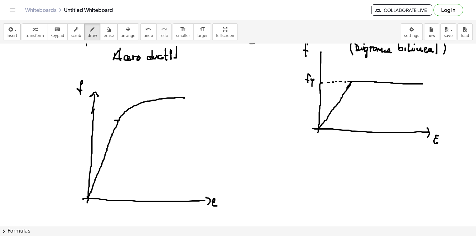
drag, startPoint x: 109, startPoint y: 120, endPoint x: 105, endPoint y: 120, distance: 3.5
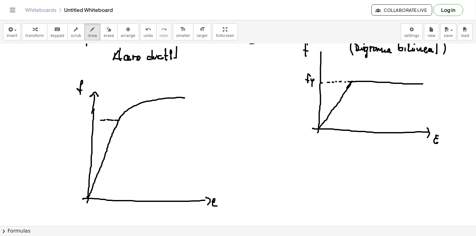
drag, startPoint x: 83, startPoint y: 117, endPoint x: 78, endPoint y: 121, distance: 6.5
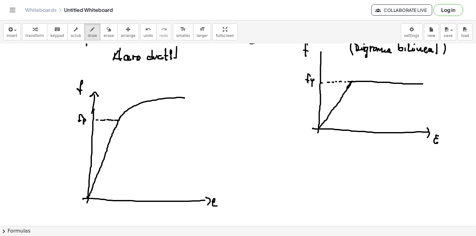
scroll to position [539, 0]
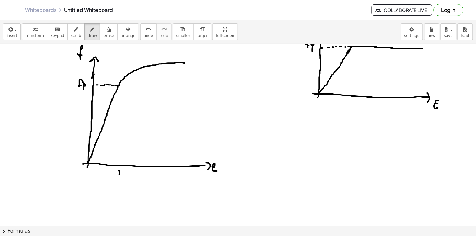
drag, startPoint x: 119, startPoint y: 175, endPoint x: 115, endPoint y: 182, distance: 8.3
drag, startPoint x: 119, startPoint y: 181, endPoint x: 127, endPoint y: 183, distance: 8.2
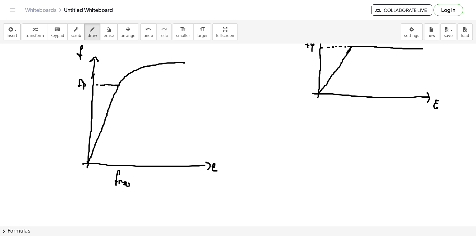
drag, startPoint x: 133, startPoint y: 182, endPoint x: 136, endPoint y: 185, distance: 4.3
drag, startPoint x: 144, startPoint y: 185, endPoint x: 142, endPoint y: 177, distance: 8.6
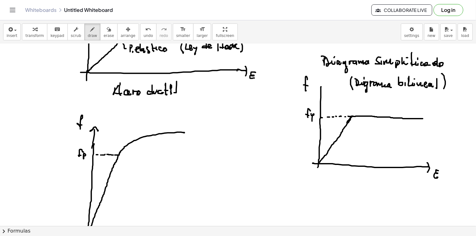
scroll to position [504, 0]
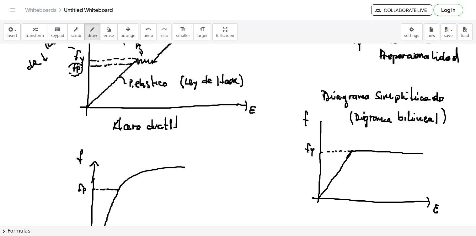
scroll to position [400, 0]
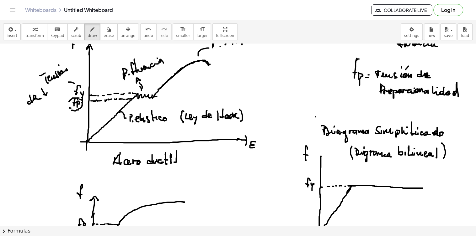
drag, startPoint x: 315, startPoint y: 117, endPoint x: 317, endPoint y: 114, distance: 3.7
click at [317, 120] on div at bounding box center [238, 9] width 476 height 730
click at [321, 118] on div at bounding box center [238, 9] width 476 height 730
drag, startPoint x: 447, startPoint y: 130, endPoint x: 451, endPoint y: 126, distance: 5.5
click at [447, 130] on div at bounding box center [238, 9] width 476 height 730
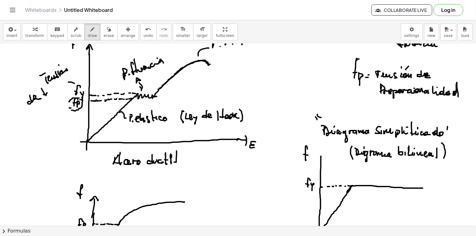
click at [450, 132] on div at bounding box center [238, 9] width 476 height 730
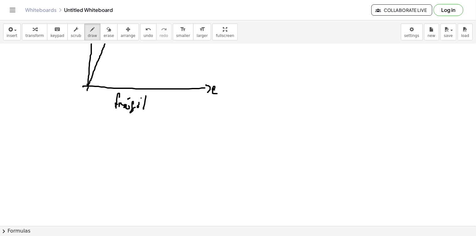
scroll to position [652, 0]
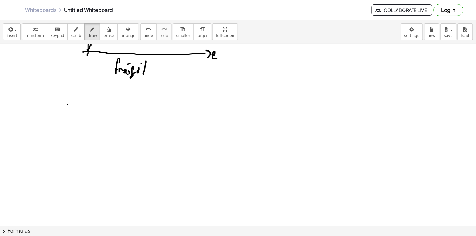
drag, startPoint x: 64, startPoint y: 102, endPoint x: 74, endPoint y: 111, distance: 13.1
drag, startPoint x: 74, startPoint y: 111, endPoint x: 77, endPoint y: 102, distance: 9.5
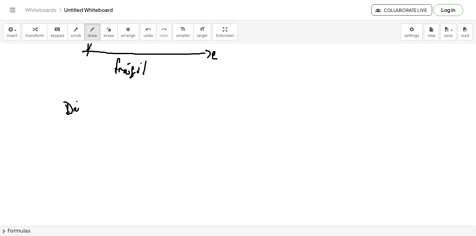
drag, startPoint x: 77, startPoint y: 102, endPoint x: 81, endPoint y: 107, distance: 6.5
drag, startPoint x: 85, startPoint y: 109, endPoint x: 88, endPoint y: 111, distance: 3.6
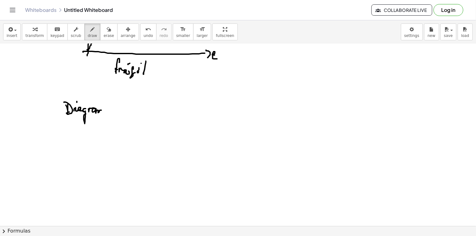
drag, startPoint x: 88, startPoint y: 109, endPoint x: 108, endPoint y: 110, distance: 19.5
drag, startPoint x: 110, startPoint y: 110, endPoint x: 122, endPoint y: 111, distance: 12.2
drag, startPoint x: 122, startPoint y: 107, endPoint x: 131, endPoint y: 112, distance: 10.4
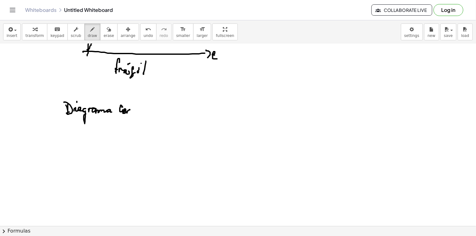
drag, startPoint x: 133, startPoint y: 110, endPoint x: 136, endPoint y: 109, distance: 3.6
drag, startPoint x: 139, startPoint y: 113, endPoint x: 148, endPoint y: 110, distance: 9.7
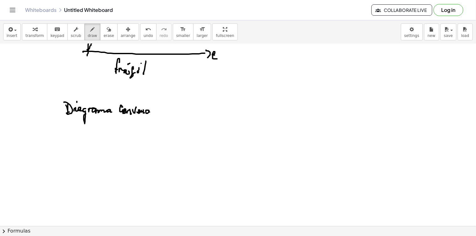
drag, startPoint x: 148, startPoint y: 110, endPoint x: 151, endPoint y: 106, distance: 5.4
drag, startPoint x: 155, startPoint y: 112, endPoint x: 162, endPoint y: 113, distance: 6.7
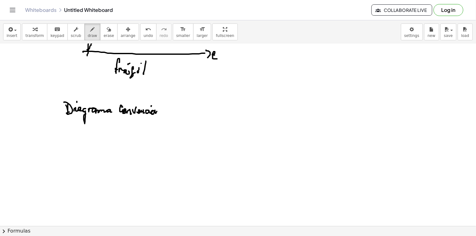
drag, startPoint x: 162, startPoint y: 113, endPoint x: 164, endPoint y: 102, distance: 11.3
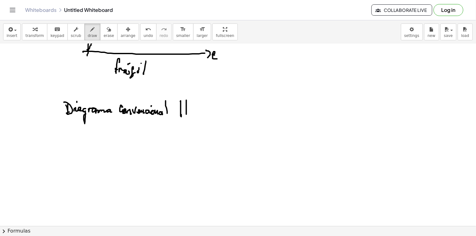
drag, startPoint x: 186, startPoint y: 111, endPoint x: 181, endPoint y: 112, distance: 5.4
drag, startPoint x: 181, startPoint y: 112, endPoint x: 187, endPoint y: 109, distance: 6.2
drag, startPoint x: 189, startPoint y: 103, endPoint x: 192, endPoint y: 106, distance: 3.8
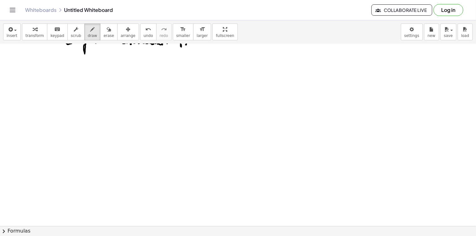
scroll to position [687, 0]
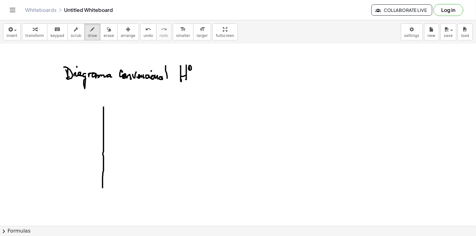
drag, startPoint x: 103, startPoint y: 108, endPoint x: 101, endPoint y: 196, distance: 88.2
drag, startPoint x: 97, startPoint y: 195, endPoint x: 220, endPoint y: 195, distance: 122.6
drag, startPoint x: 104, startPoint y: 106, endPoint x: 98, endPoint y: 102, distance: 6.4
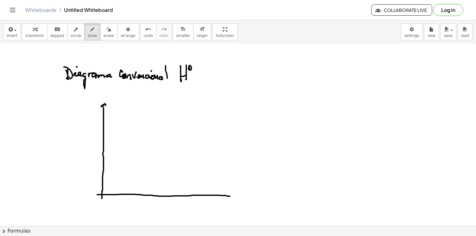
drag, startPoint x: 90, startPoint y: 94, endPoint x: 87, endPoint y: 103, distance: 9.1
drag, startPoint x: 86, startPoint y: 101, endPoint x: 93, endPoint y: 101, distance: 6.9
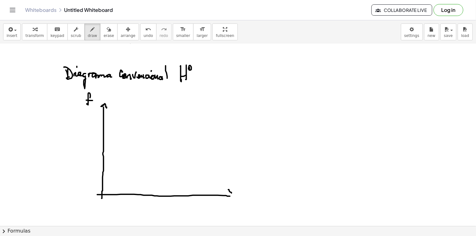
drag, startPoint x: 229, startPoint y: 190, endPoint x: 236, endPoint y: 199, distance: 11.6
drag, startPoint x: 237, startPoint y: 200, endPoint x: 236, endPoint y: 205, distance: 5.4
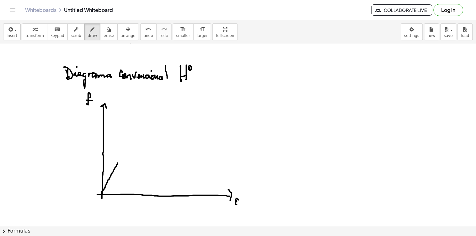
drag, startPoint x: 102, startPoint y: 193, endPoint x: 126, endPoint y: 149, distance: 50.7
drag, startPoint x: 129, startPoint y: 148, endPoint x: 218, endPoint y: 144, distance: 89.2
drag, startPoint x: 103, startPoint y: 121, endPoint x: 110, endPoint y: 121, distance: 7.5
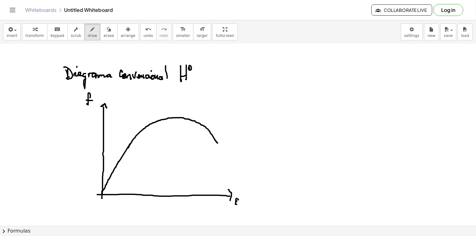
drag, startPoint x: 121, startPoint y: 123, endPoint x: 127, endPoint y: 123, distance: 6.0
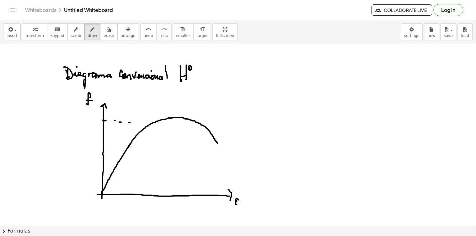
drag, startPoint x: 163, startPoint y: 121, endPoint x: 174, endPoint y: 120, distance: 11.4
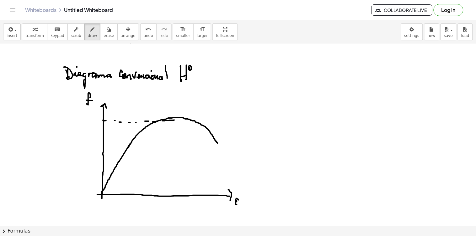
drag, startPoint x: 171, startPoint y: 119, endPoint x: 176, endPoint y: 119, distance: 4.7
drag, startPoint x: 173, startPoint y: 120, endPoint x: 173, endPoint y: 127, distance: 6.3
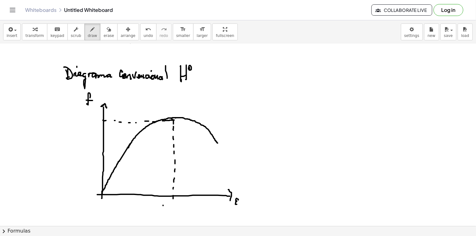
drag, startPoint x: 163, startPoint y: 206, endPoint x: 164, endPoint y: 213, distance: 7.3
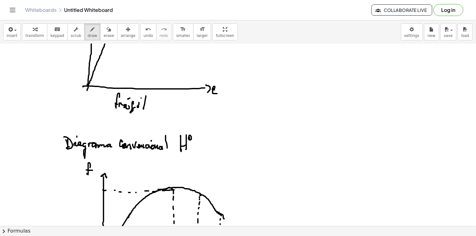
scroll to position [722, 0]
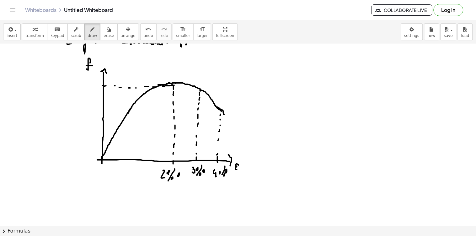
drag, startPoint x: 112, startPoint y: 119, endPoint x: 116, endPoint y: 119, distance: 4.1
drag, startPoint x: 117, startPoint y: 119, endPoint x: 120, endPoint y: 119, distance: 3.4
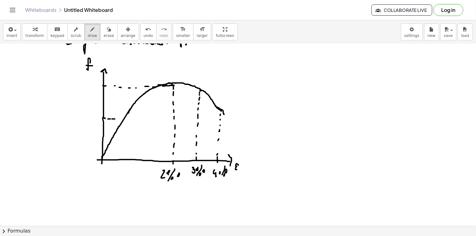
drag, startPoint x: 92, startPoint y: 71, endPoint x: 92, endPoint y: 75, distance: 4.1
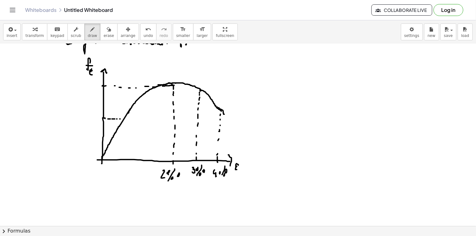
drag, startPoint x: 90, startPoint y: 71, endPoint x: 93, endPoint y: 74, distance: 4.2
drag, startPoint x: 84, startPoint y: 82, endPoint x: 85, endPoint y: 86, distance: 4.5
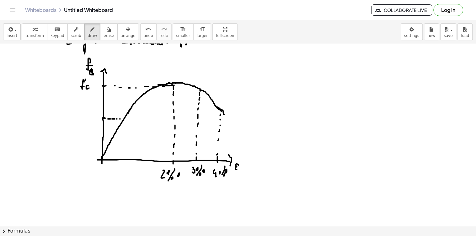
drag, startPoint x: 103, startPoint y: 86, endPoint x: 107, endPoint y: 86, distance: 3.8
drag, startPoint x: 104, startPoint y: 120, endPoint x: 111, endPoint y: 120, distance: 7.2
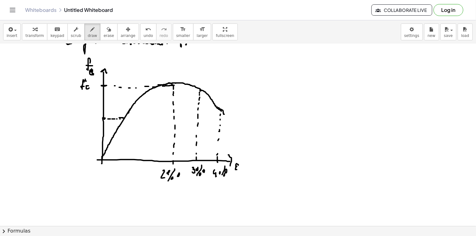
drag, startPoint x: 119, startPoint y: 118, endPoint x: 125, endPoint y: 119, distance: 5.3
drag, startPoint x: 76, startPoint y: 116, endPoint x: 79, endPoint y: 119, distance: 4.4
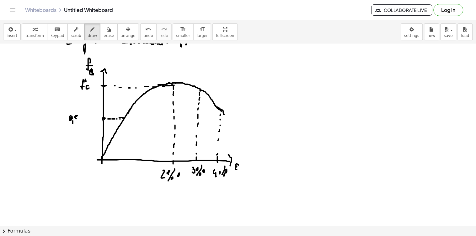
drag, startPoint x: 83, startPoint y: 112, endPoint x: 80, endPoint y: 117, distance: 6.3
drag, startPoint x: 80, startPoint y: 117, endPoint x: 85, endPoint y: 108, distance: 10.4
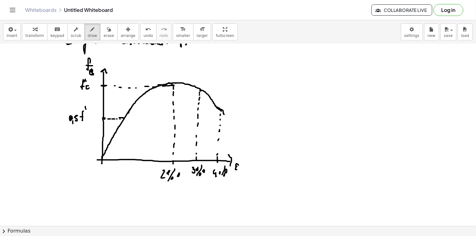
drag, startPoint x: 86, startPoint y: 110, endPoint x: 86, endPoint y: 114, distance: 3.8
drag, startPoint x: 123, startPoint y: 120, endPoint x: 103, endPoint y: 156, distance: 41.2
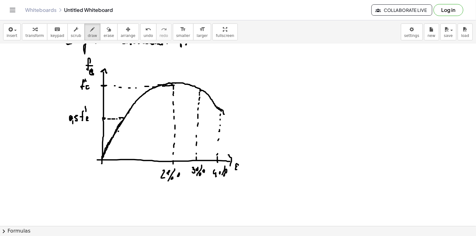
drag, startPoint x: 118, startPoint y: 132, endPoint x: 123, endPoint y: 136, distance: 6.2
drag, startPoint x: 126, startPoint y: 137, endPoint x: 127, endPoint y: 131, distance: 6.6
drag, startPoint x: 127, startPoint y: 131, endPoint x: 127, endPoint y: 134, distance: 3.2
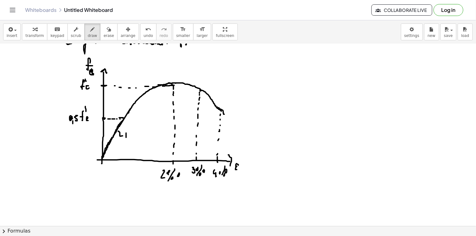
drag, startPoint x: 137, startPoint y: 128, endPoint x: 140, endPoint y: 135, distance: 8.3
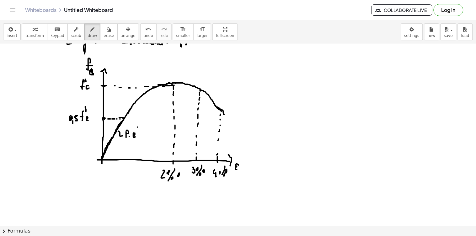
drag, startPoint x: 140, startPoint y: 135, endPoint x: 146, endPoint y: 134, distance: 5.4
drag, startPoint x: 146, startPoint y: 133, endPoint x: 146, endPoint y: 137, distance: 3.8
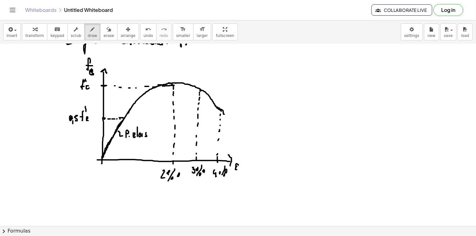
drag, startPoint x: 148, startPoint y: 126, endPoint x: 149, endPoint y: 139, distance: 12.9
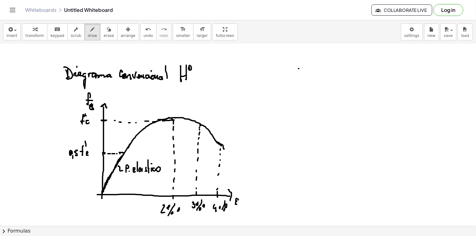
drag, startPoint x: 299, startPoint y: 69, endPoint x: 295, endPoint y: 64, distance: 5.8
drag, startPoint x: 295, startPoint y: 64, endPoint x: 305, endPoint y: 74, distance: 13.5
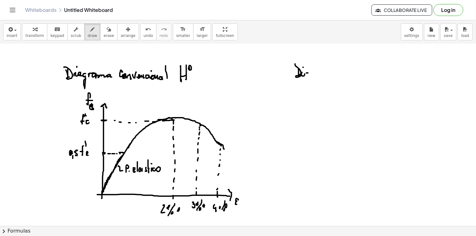
drag, startPoint x: 312, startPoint y: 74, endPoint x: 312, endPoint y: 79, distance: 5.0
drag, startPoint x: 315, startPoint y: 73, endPoint x: 321, endPoint y: 73, distance: 5.4
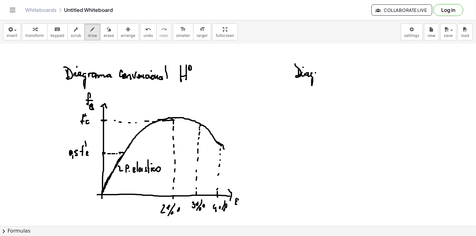
drag, startPoint x: 323, startPoint y: 73, endPoint x: 333, endPoint y: 74, distance: 10.4
drag, startPoint x: 337, startPoint y: 72, endPoint x: 354, endPoint y: 69, distance: 17.5
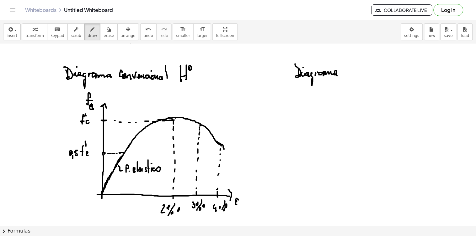
drag, startPoint x: 346, startPoint y: 68, endPoint x: 352, endPoint y: 72, distance: 7.0
drag, startPoint x: 355, startPoint y: 74, endPoint x: 361, endPoint y: 73, distance: 6.3
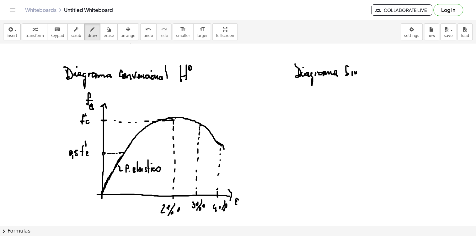
drag, startPoint x: 365, startPoint y: 75, endPoint x: 366, endPoint y: 68, distance: 6.4
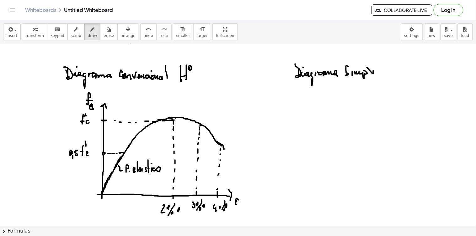
drag, startPoint x: 380, startPoint y: 64, endPoint x: 384, endPoint y: 72, distance: 9.0
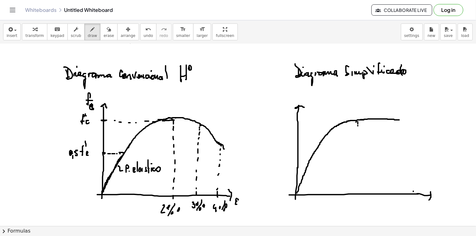
click
drag, startPoint x: 361, startPoint y: 204, endPoint x: 363, endPoint y: 201, distance: 3.7
drag, startPoint x: 265, startPoint y: 152, endPoint x: 268, endPoint y: 153, distance: 3.3
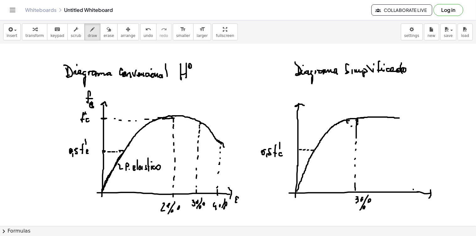
drag, startPoint x: 356, startPoint y: 208, endPoint x: 361, endPoint y: 208, distance: 4.7
drag, startPoint x: 356, startPoint y: 197, endPoint x: 359, endPoint y: 203, distance: 7.0
drag, startPoint x: 400, startPoint y: 118, endPoint x: 400, endPoint y: 129, distance: 11.3
drag, startPoint x: 400, startPoint y: 134, endPoint x: 400, endPoint y: 145, distance: 11.6
drag, startPoint x: 400, startPoint y: 182, endPoint x: 400, endPoint y: 186, distance: 4.4
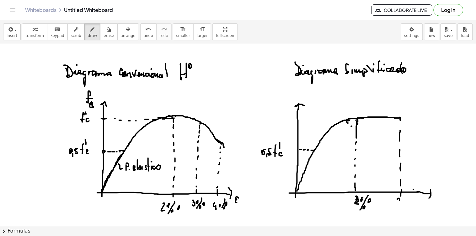
drag, startPoint x: 399, startPoint y: 199, endPoint x: 400, endPoint y: 203, distance: 4.7
drag, startPoint x: 403, startPoint y: 201, endPoint x: 409, endPoint y: 197, distance: 7.2
drag, startPoint x: 413, startPoint y: 201, endPoint x: 414, endPoint y: 206, distance: 4.8
